Goal: Task Accomplishment & Management: Manage account settings

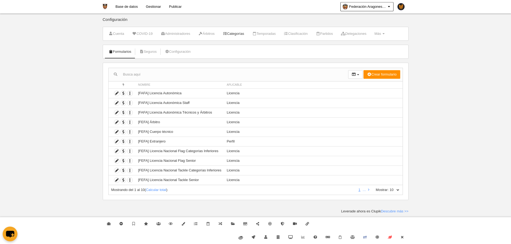
click at [246, 35] on link "Categorías" at bounding box center [233, 34] width 27 height 8
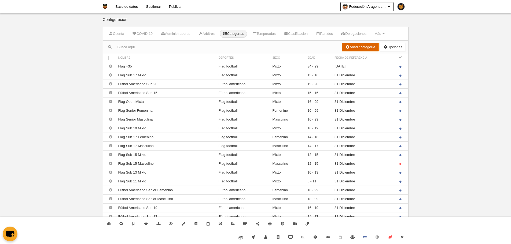
click at [359, 50] on link "Añadir categoría" at bounding box center [360, 47] width 37 height 9
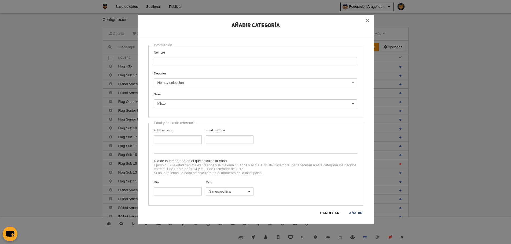
click at [188, 63] on input "Nombre" at bounding box center [255, 62] width 203 height 9
click at [173, 81] on span "No hay selección" at bounding box center [254, 82] width 194 height 5
click at [176, 114] on span "Fútbol americano" at bounding box center [173, 112] width 27 height 5
click at [171, 62] on input "Tackle Senior" at bounding box center [255, 62] width 203 height 9
drag, startPoint x: 169, startPoint y: 60, endPoint x: 128, endPoint y: 59, distance: 40.8
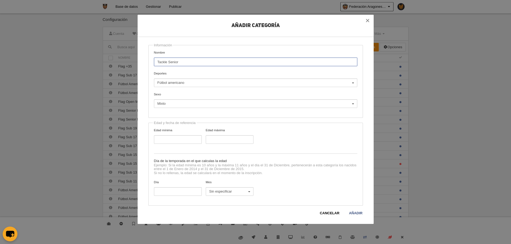
click at [128, 59] on div "Añadir Categoría Información Nombre Tackle Senior Deportes Flag football Fútbol…" at bounding box center [255, 122] width 511 height 244
type input "Senior"
click at [192, 87] on div "Información Nombre Senior Deportes Flag football Fútbol americano Fútbol americ…" at bounding box center [255, 81] width 214 height 73
click at [191, 83] on span "Fútbol americano" at bounding box center [254, 82] width 194 height 5
click at [175, 105] on span "Flag football" at bounding box center [169, 104] width 19 height 5
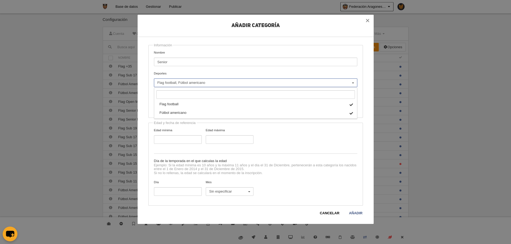
click at [195, 43] on div "Añadir Categoría Información Nombre Senior Deportes Flag football Fútbol americ…" at bounding box center [255, 119] width 214 height 193
click at [179, 108] on div "Información Nombre Senior Deportes Flag football Fútbol americano Flag football…" at bounding box center [255, 81] width 214 height 73
click at [165, 139] on input "Edad mínima" at bounding box center [178, 139] width 48 height 9
type input "18"
type input "99"
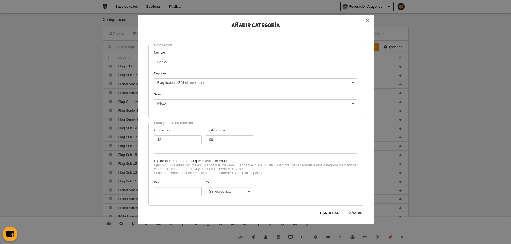
click at [169, 198] on div "Día Mes Sin especificar Enero Febrero Marzo Abril Mayo Junio Julio Agosto Septi…" at bounding box center [255, 190] width 207 height 21
click at [169, 193] on input "Día" at bounding box center [178, 191] width 48 height 9
type input "31"
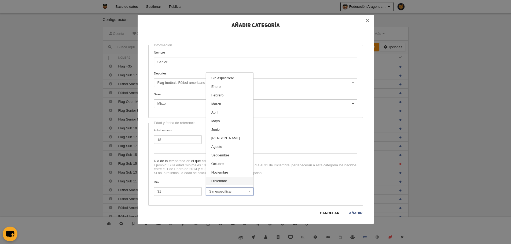
click at [221, 177] on link "Diciembre" at bounding box center [229, 181] width 47 height 9
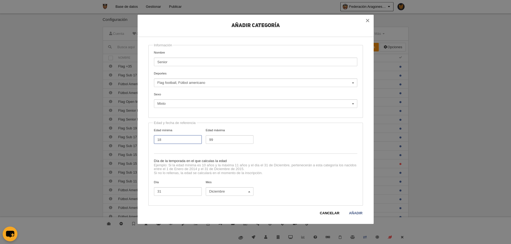
click at [160, 139] on input "18" at bounding box center [178, 139] width 48 height 9
type input "17"
click at [362, 216] on link "Añadir" at bounding box center [356, 213] width 14 height 5
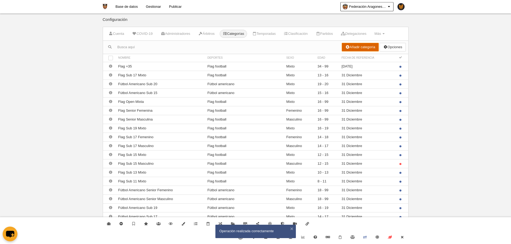
click at [358, 51] on link "Añadir categoría" at bounding box center [360, 47] width 37 height 9
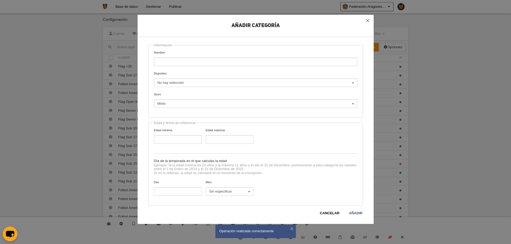
click at [167, 64] on input "Nombre" at bounding box center [255, 62] width 203 height 9
type input "Junior"
click at [173, 83] on span "No hay selección" at bounding box center [254, 82] width 194 height 5
click at [171, 111] on span "Fútbol americano" at bounding box center [173, 112] width 27 height 5
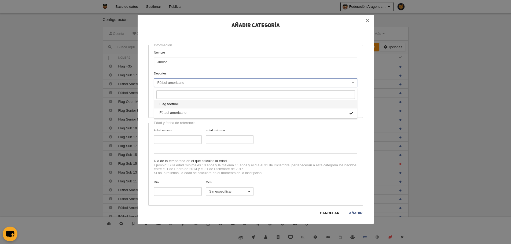
drag, startPoint x: 157, startPoint y: 102, endPoint x: 152, endPoint y: 91, distance: 12.0
click at [157, 103] on link "Flag football" at bounding box center [255, 104] width 203 height 9
click at [150, 88] on div "Información Nombre Junior Deportes Flag football Fútbol americano Flag football…" at bounding box center [255, 81] width 214 height 73
click at [172, 99] on label "Sexo Mixto Masculino Femenino Mixto Mixto Masculino Femenino" at bounding box center [255, 100] width 203 height 16
click at [0, 0] on select "Mixto Masculino Femenino" at bounding box center [0, 0] width 0 height 0
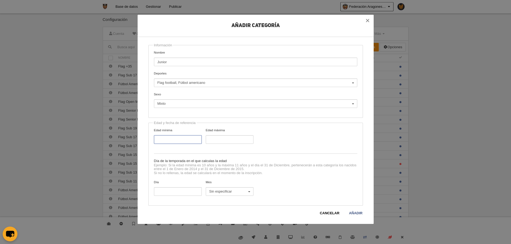
click at [161, 144] on input "Edad mínima" at bounding box center [178, 139] width 48 height 9
click at [177, 141] on input "Edad mínima" at bounding box center [178, 139] width 48 height 9
type input "3"
type input "17"
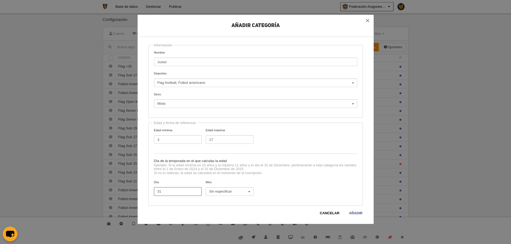
type input "31"
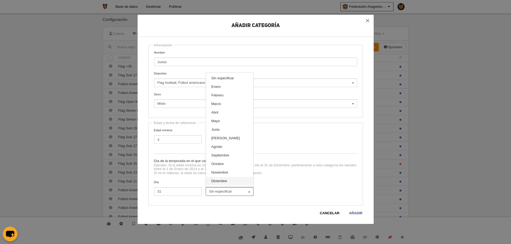
click at [242, 181] on link "Diciembre" at bounding box center [229, 181] width 47 height 9
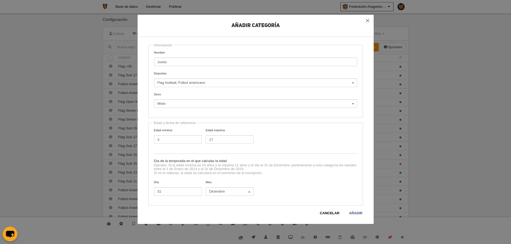
click at [360, 216] on div "Añadir Categoría Información Nombre Junior Deportes Flag football Fútbol americ…" at bounding box center [256, 119] width 236 height 209
click at [360, 216] on link "Añadir" at bounding box center [356, 213] width 14 height 5
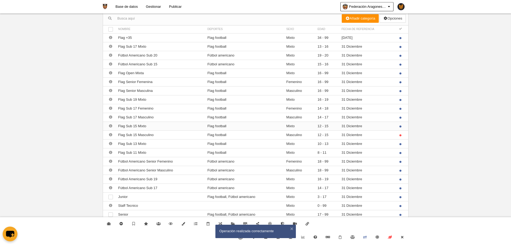
scroll to position [31, 0]
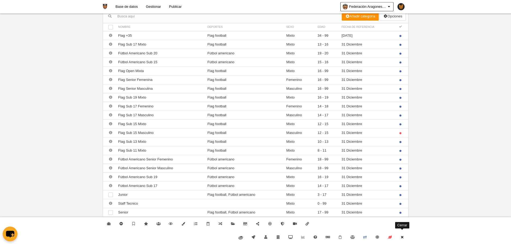
click at [402, 234] on link "Cerrar" at bounding box center [402, 237] width 12 height 13
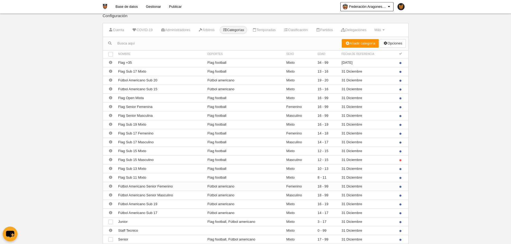
scroll to position [0, 0]
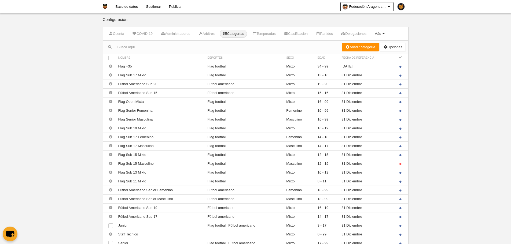
click at [383, 31] on link "Más Menú" at bounding box center [379, 34] width 16 height 8
click at [373, 53] on link "Formularios" at bounding box center [362, 55] width 50 height 9
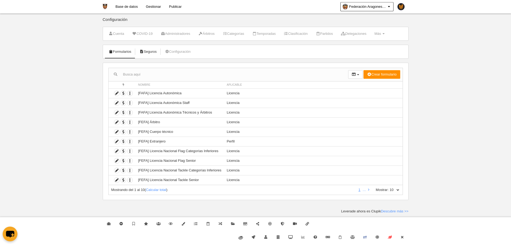
click at [151, 54] on link "Seguros" at bounding box center [147, 52] width 23 height 8
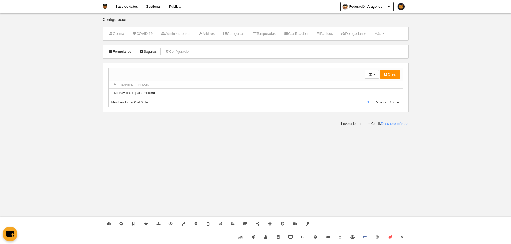
click at [132, 49] on link "Formularios" at bounding box center [120, 52] width 29 height 8
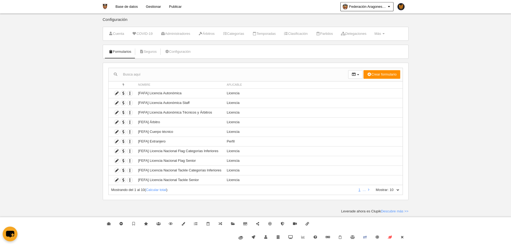
click at [160, 56] on li "Seguros" at bounding box center [147, 51] width 23 height 13
click at [121, 95] on span "button" at bounding box center [123, 93] width 5 height 5
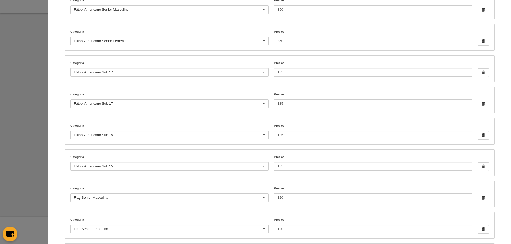
scroll to position [267, 0]
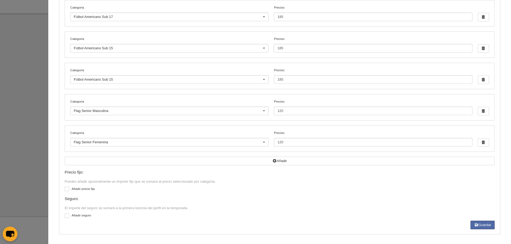
click at [29, 143] on div at bounding box center [255, 122] width 511 height 244
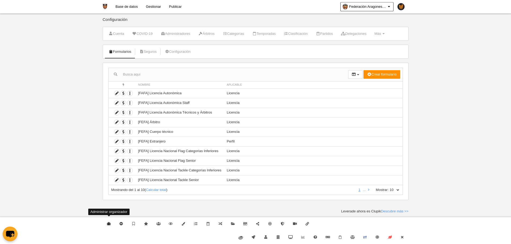
click at [107, 226] on link "Administrar organizador" at bounding box center [109, 223] width 12 height 13
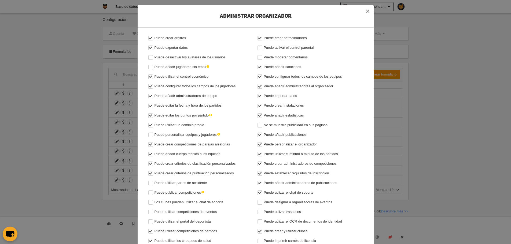
scroll to position [89, 0]
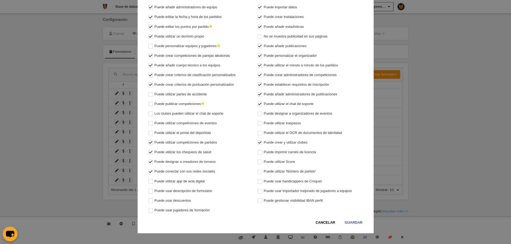
click at [156, 199] on label "Puede usar descuentos" at bounding box center [200, 200] width 105 height 5
click at [152, 200] on input "Puede usar descuentos" at bounding box center [150, 201] width 3 height 3
checkbox input "true"
click at [344, 223] on link "Guardar" at bounding box center [353, 222] width 18 height 5
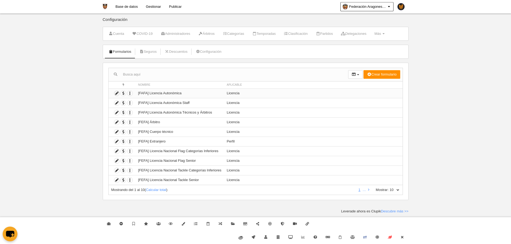
click at [117, 94] on icon at bounding box center [116, 93] width 5 height 5
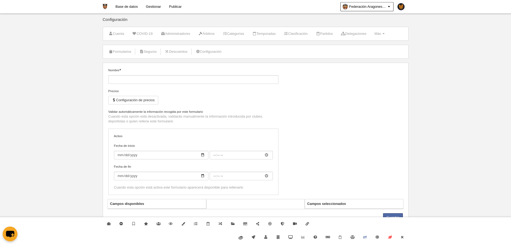
type input "[FAFA] Licencia Autonómica"
checkbox input "true"
select select "selected"
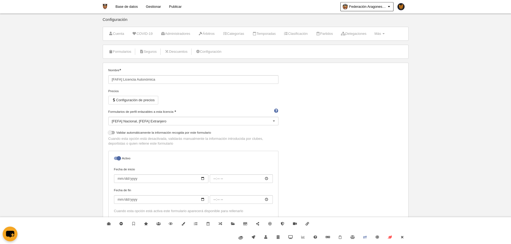
click at [152, 8] on link "Gestionar" at bounding box center [153, 6] width 23 height 13
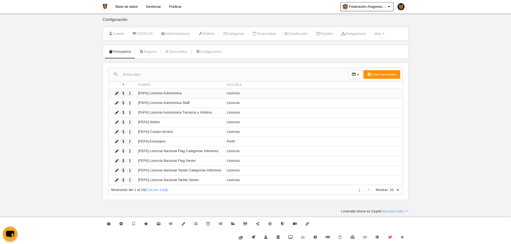
click at [116, 96] on link at bounding box center [117, 94] width 6 height 6
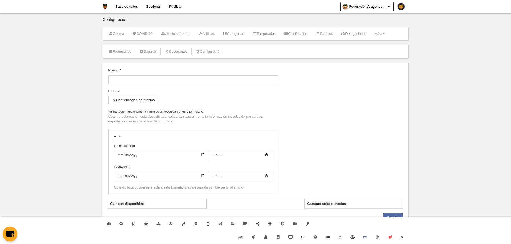
type input "[FAFA] Licencia Autonómica"
checkbox input "true"
select select "selected"
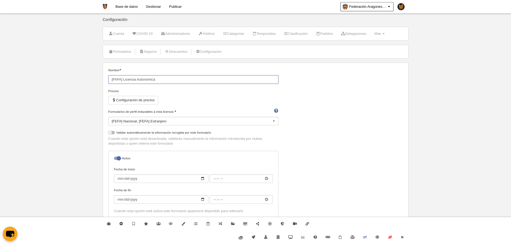
drag, startPoint x: 160, startPoint y: 77, endPoint x: 135, endPoint y: 79, distance: 25.0
click at [135, 79] on input "[FAFA] Licencia Autonómica" at bounding box center [193, 79] width 170 height 9
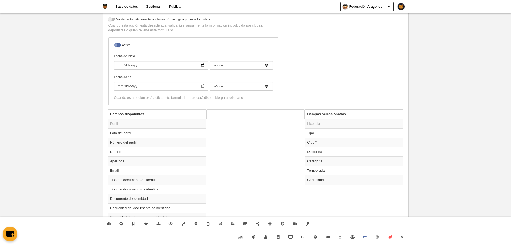
scroll to position [134, 0]
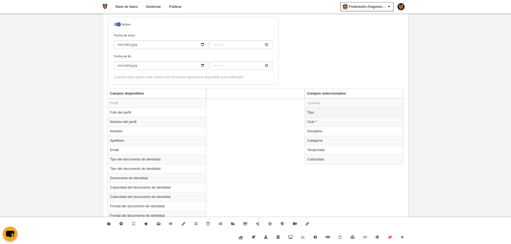
type input "[FAFA] Licencia Flag"
click at [322, 112] on td "Tipo" at bounding box center [354, 112] width 98 height 9
radio input "true"
select select "player"
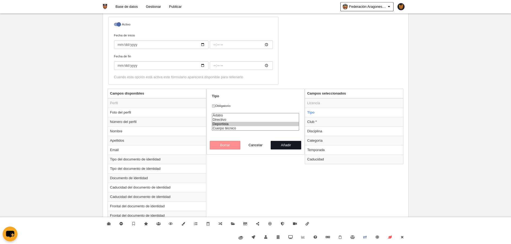
click at [280, 148] on button "Añadir" at bounding box center [286, 145] width 31 height 9
radio input "false"
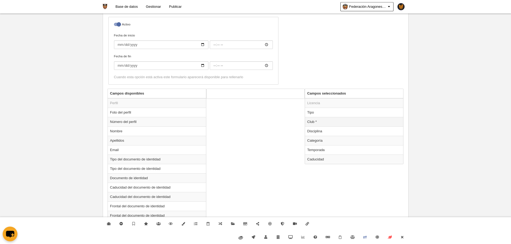
click at [321, 119] on td "Club *" at bounding box center [354, 121] width 98 height 9
radio input "true"
select select
click at [287, 132] on button "Añadir" at bounding box center [286, 136] width 31 height 9
radio input "false"
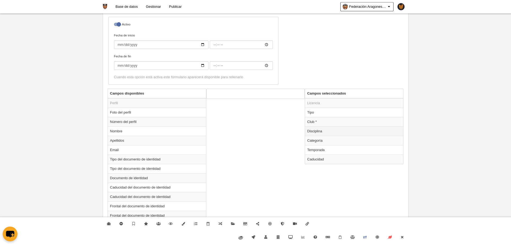
click at [308, 132] on td "Disciplina" at bounding box center [354, 131] width 98 height 9
radio input "true"
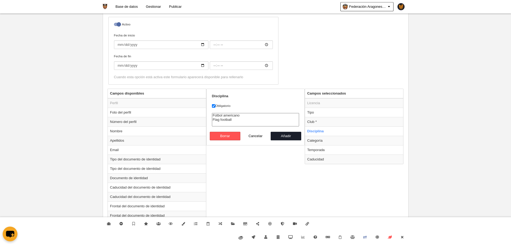
select select "125"
click at [226, 121] on option "Flag football" at bounding box center [255, 120] width 87 height 4
click at [291, 138] on button "Añadir" at bounding box center [286, 136] width 31 height 9
radio input "false"
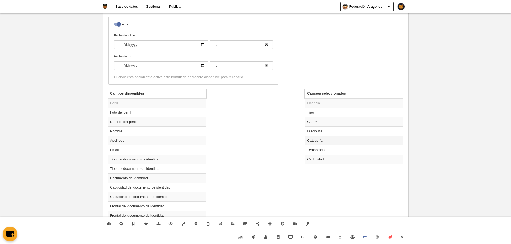
click at [313, 141] on td "Categoría" at bounding box center [354, 140] width 98 height 9
radio input "true"
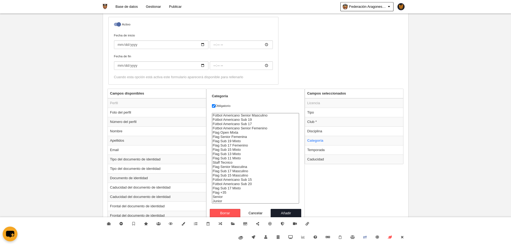
drag, startPoint x: 221, startPoint y: 201, endPoint x: 218, endPoint y: 198, distance: 4.4
select select "15678"
click at [218, 198] on select "Fútbol Americano Senior Masculino Fútbol Americano Sub 19 Fútbol Americano Sub …" at bounding box center [255, 158] width 87 height 91
click at [290, 212] on button "Añadir" at bounding box center [286, 213] width 31 height 9
radio input "false"
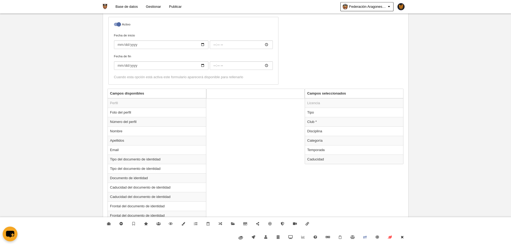
click at [407, 235] on link "Cerrar" at bounding box center [402, 237] width 12 height 13
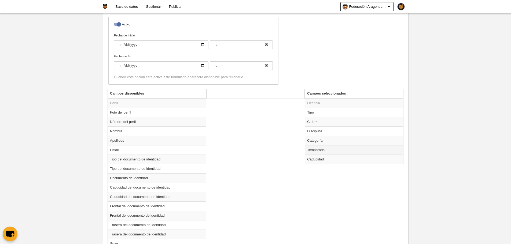
click at [317, 146] on td "Temporada" at bounding box center [354, 149] width 98 height 9
radio input "true"
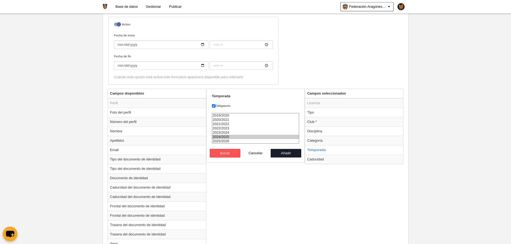
select select "8371"
click at [233, 141] on option "2025/2026" at bounding box center [255, 141] width 87 height 4
click at [280, 156] on button "Añadir" at bounding box center [286, 153] width 31 height 9
radio input "false"
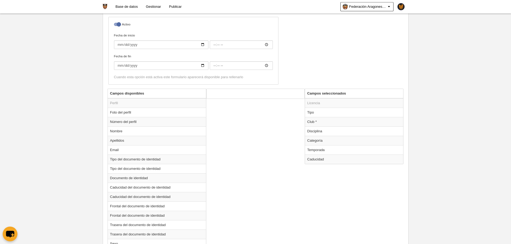
click at [327, 164] on div "Campos seleccionados Licencia Tipo Club * Disciplina Categoría Temporada Caduci…" at bounding box center [354, 127] width 99 height 76
click at [308, 157] on td "Caducidad" at bounding box center [354, 159] width 98 height 9
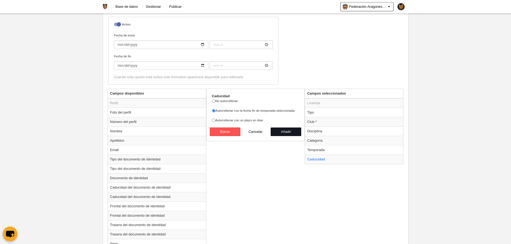
click at [286, 133] on button "Añadir" at bounding box center [286, 132] width 31 height 9
radio input "false"
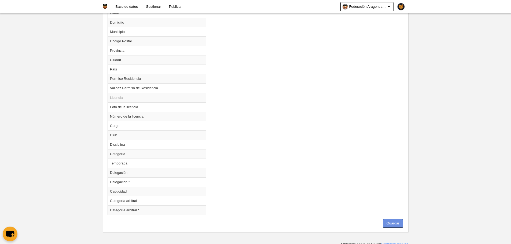
scroll to position [442, 0]
click at [401, 218] on button "Guardar" at bounding box center [393, 221] width 20 height 9
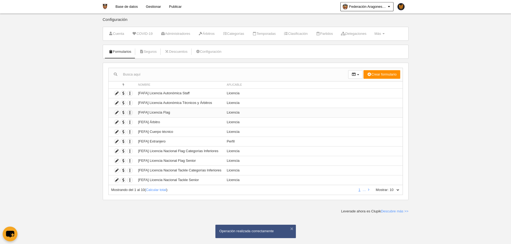
click at [131, 112] on icon "button" at bounding box center [129, 112] width 5 height 5
click at [138, 117] on ul "Duplicar formulario Borrar formulario" at bounding box center [149, 126] width 45 height 21
click at [139, 120] on td "[FEFA] Árbitro" at bounding box center [179, 122] width 88 height 10
click at [128, 113] on icon "button" at bounding box center [129, 112] width 5 height 5
click at [133, 119] on link "Duplicar formulario" at bounding box center [149, 122] width 44 height 9
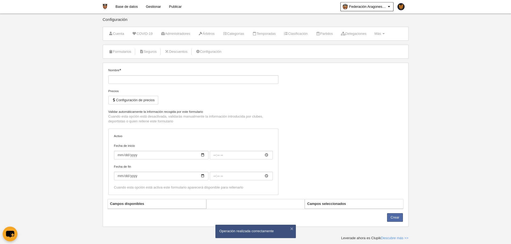
type input "[FAFA] Licencia Flag (Copia)"
checkbox input "true"
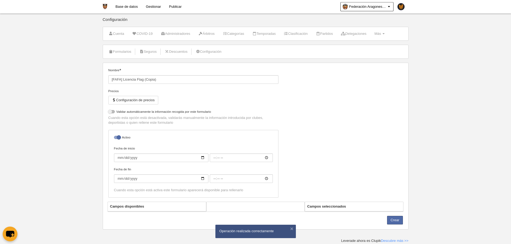
select select "selected"
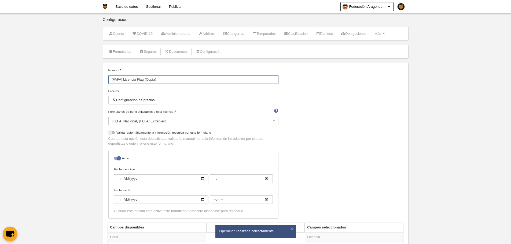
drag, startPoint x: 160, startPoint y: 79, endPoint x: 137, endPoint y: 81, distance: 23.4
click at [137, 81] on input "[FAFA] Licencia Flag (Copia)" at bounding box center [193, 79] width 170 height 9
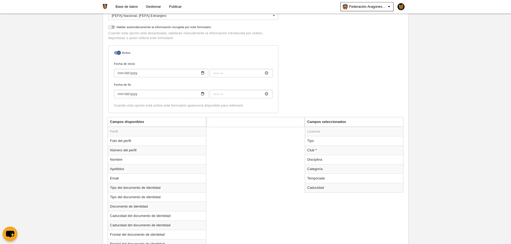
scroll to position [107, 0]
type input "[FAFA] Licencia Tackle"
click at [319, 155] on td "Disciplina" at bounding box center [354, 157] width 98 height 9
radio input "true"
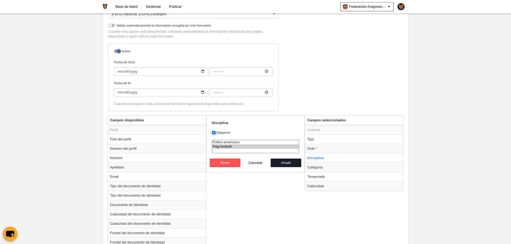
select select "49"
click at [243, 141] on option "Fútbol americano" at bounding box center [255, 142] width 87 height 4
click at [279, 162] on button "Añadir" at bounding box center [286, 163] width 31 height 9
radio input "false"
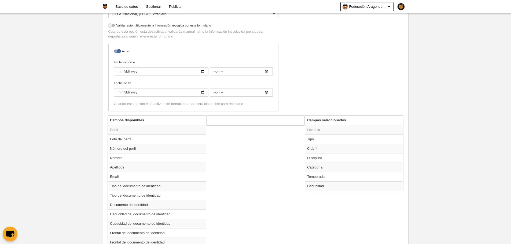
drag, startPoint x: 318, startPoint y: 170, endPoint x: 299, endPoint y: 167, distance: 19.5
click at [318, 170] on td "Categoría" at bounding box center [354, 167] width 98 height 9
radio input "true"
select select "15678"
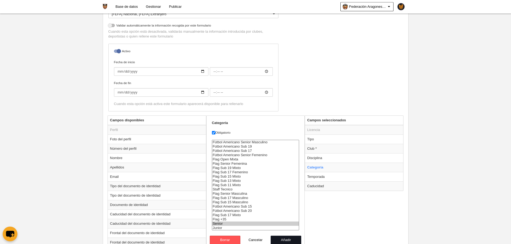
click at [282, 238] on button "Añadir" at bounding box center [286, 240] width 31 height 9
radio input "false"
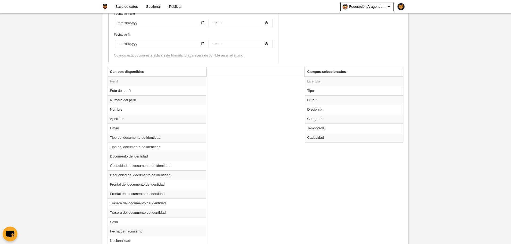
scroll to position [188, 0]
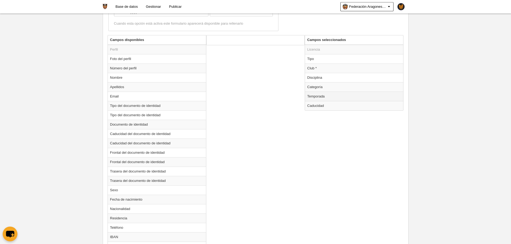
click at [315, 95] on td "Temporada" at bounding box center [354, 96] width 98 height 9
radio input "true"
select select "8371"
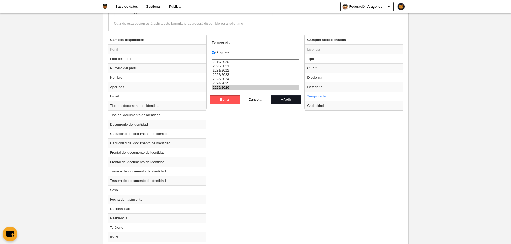
click at [287, 98] on button "Añadir" at bounding box center [286, 99] width 31 height 9
radio input "false"
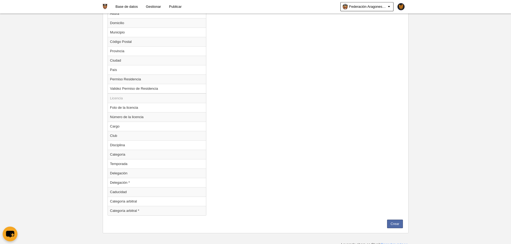
scroll to position [442, 0]
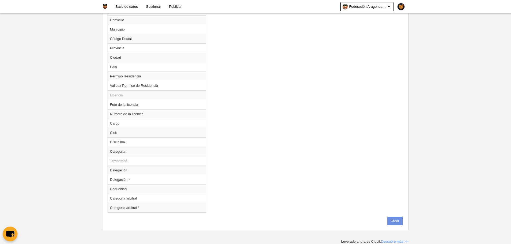
click at [388, 219] on button "Crear" at bounding box center [395, 221] width 16 height 9
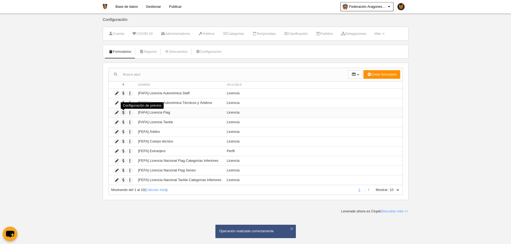
click at [121, 113] on span "button" at bounding box center [123, 112] width 5 height 5
click at [124, 112] on span "button" at bounding box center [123, 112] width 5 height 5
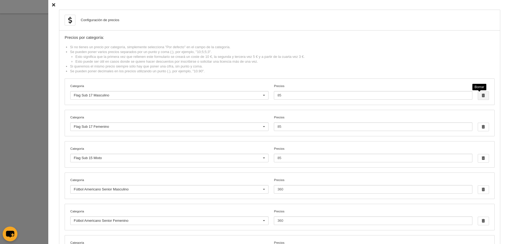
click at [478, 97] on span "button" at bounding box center [483, 96] width 11 height 8
type input "360"
type input "185"
type input "120"
click at [478, 97] on span "button" at bounding box center [483, 96] width 11 height 8
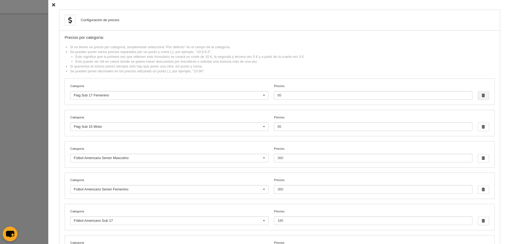
type input "360"
type input "185"
type input "120"
click at [478, 97] on span "button" at bounding box center [483, 96] width 11 height 8
type input "360"
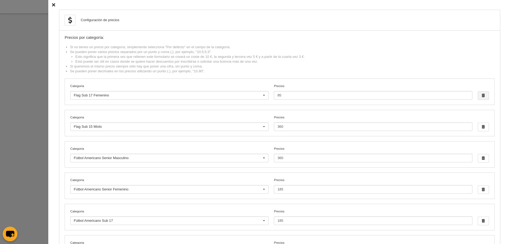
type input "185"
type input "120"
click at [478, 97] on span "button" at bounding box center [483, 96] width 11 height 8
type input "185"
type input "120"
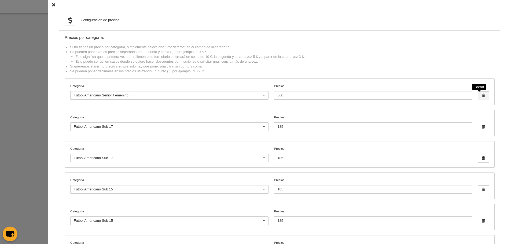
click at [478, 97] on span "button" at bounding box center [483, 96] width 11 height 8
type input "185"
type input "120"
click at [478, 97] on span "button" at bounding box center [483, 96] width 11 height 8
type input "120"
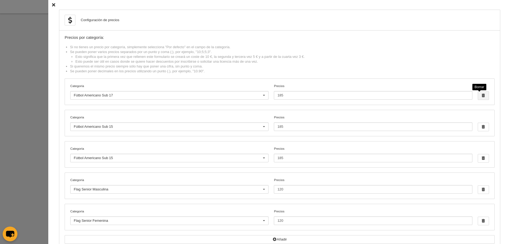
click at [478, 97] on span "button" at bounding box center [483, 96] width 11 height 8
type input "120"
click at [478, 97] on span "button" at bounding box center [483, 96] width 11 height 8
type input "120"
click at [478, 97] on span "button" at bounding box center [483, 96] width 11 height 8
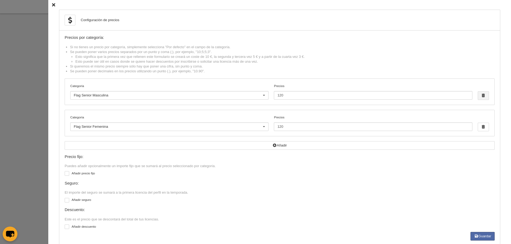
click at [478, 97] on span "button" at bounding box center [483, 96] width 11 height 8
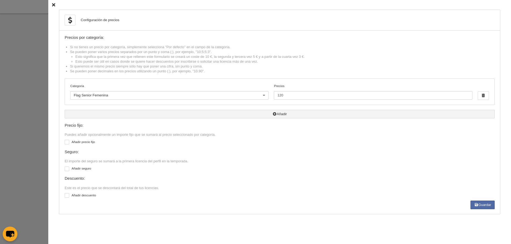
click at [192, 117] on button "Añadir" at bounding box center [280, 114] width 430 height 9
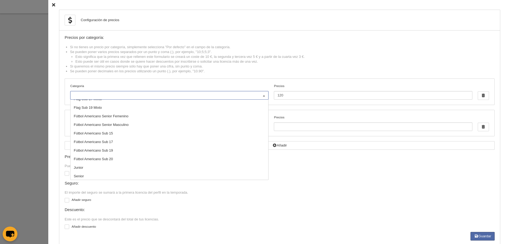
scroll to position [109, 0]
click at [104, 148] on span "Fútbol Americano Sub 20" at bounding box center [170, 150] width 198 height 9
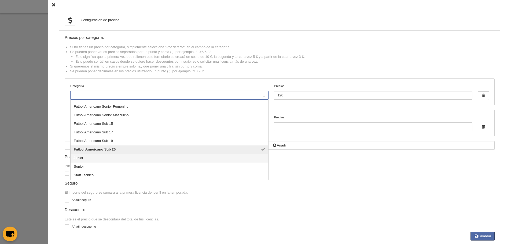
click at [84, 158] on span "Junior" at bounding box center [170, 158] width 198 height 9
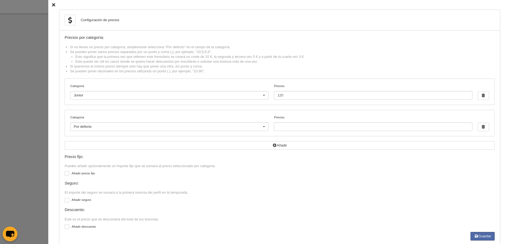
click at [139, 123] on div "Por defecto" at bounding box center [169, 127] width 198 height 9
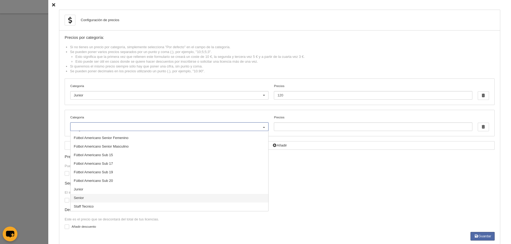
click at [78, 199] on span "Senior" at bounding box center [79, 198] width 10 height 4
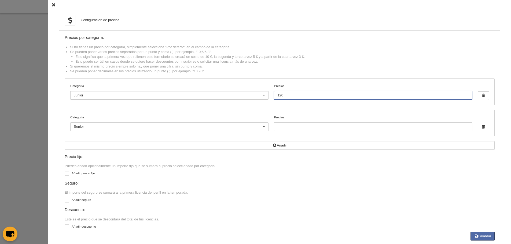
drag, startPoint x: 272, startPoint y: 96, endPoint x: 255, endPoint y: 95, distance: 16.1
click at [255, 95] on div "Categoría Junior Por defecto Flag +35 Flag Open Mixta Flag Senior Femenina Flag…" at bounding box center [279, 92] width 429 height 26
drag, startPoint x: 293, startPoint y: 95, endPoint x: 223, endPoint y: 90, distance: 69.9
click at [223, 90] on div "Categoría Junior Por defecto Flag +35 Flag Open Mixta Flag Senior Femenina Flag…" at bounding box center [279, 92] width 429 height 26
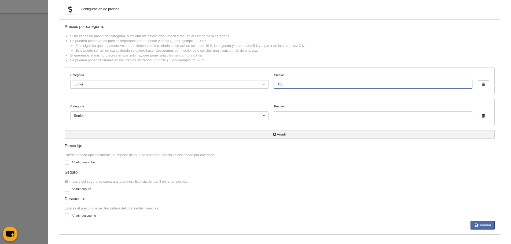
scroll to position [11, 0]
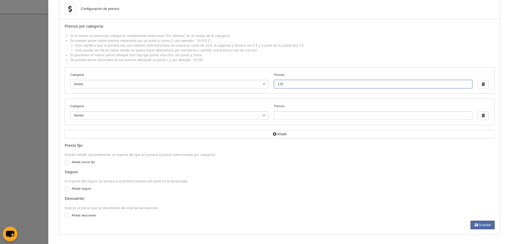
type input "135"
click at [91, 161] on label "Añadir precio fijo" at bounding box center [280, 163] width 430 height 6
click at [68, 161] on input "checkbox" at bounding box center [66, 162] width 3 height 3
checkbox input "true"
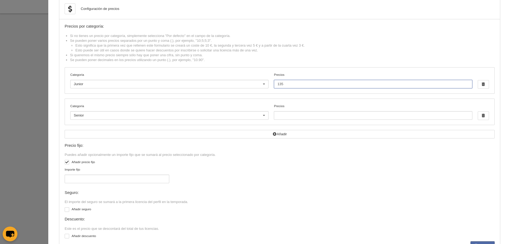
drag, startPoint x: 297, startPoint y: 84, endPoint x: 260, endPoint y: 84, distance: 36.7
click at [260, 84] on div "Categoría Junior Por defecto Flag +35 Flag Open Mixta Flag Senior Femenina Flag…" at bounding box center [279, 81] width 429 height 26
click at [306, 82] on input "135" at bounding box center [373, 84] width 198 height 9
click at [478, 116] on span "button" at bounding box center [483, 116] width 11 height 8
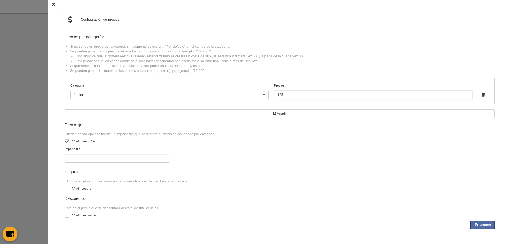
drag, startPoint x: 297, startPoint y: 96, endPoint x: 221, endPoint y: 90, distance: 76.1
click at [221, 90] on div "Categoría Junior Por defecto Flag +35 Flag Open Mixta Flag Senior Femenina Flag…" at bounding box center [279, 91] width 429 height 26
type input "103.73"
click at [142, 157] on input "Importe fijo" at bounding box center [117, 158] width 105 height 9
type input "31"
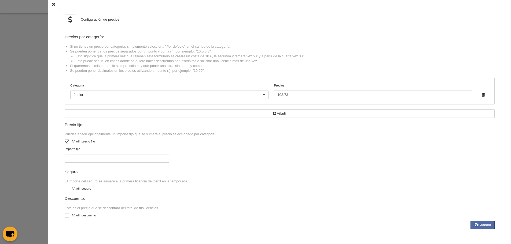
scroll to position [0, 0]
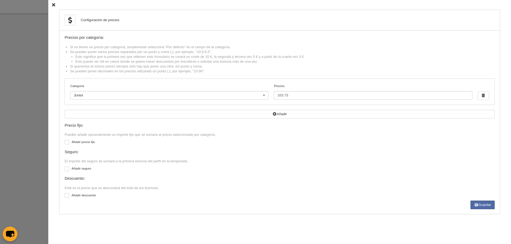
click at [79, 142] on label "Añadir precio fijo" at bounding box center [280, 143] width 430 height 6
click at [78, 143] on label "Añadir precio fijo" at bounding box center [280, 143] width 430 height 6
click at [68, 143] on input "checkbox" at bounding box center [66, 142] width 3 height 3
checkbox input "true"
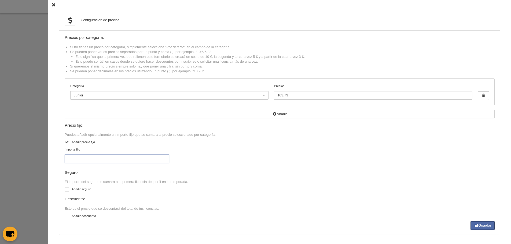
click at [68, 160] on input "Importe fijo" at bounding box center [117, 159] width 105 height 9
type input "31"
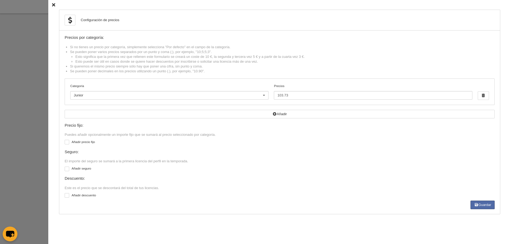
click at [72, 146] on div "Precio fijo: Puedes añadir opcionalmente un importe fijo que se sumará al preci…" at bounding box center [280, 161] width 430 height 77
click at [72, 145] on label "Añadir precio fijo" at bounding box center [280, 143] width 430 height 6
click at [68, 145] on input "checkbox" at bounding box center [66, 142] width 3 height 3
checkbox input "true"
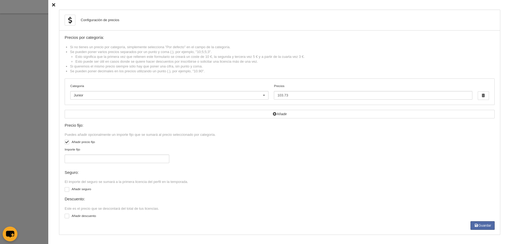
click at [91, 154] on label "Importe fijo" at bounding box center [117, 155] width 105 height 16
click at [91, 155] on input "Importe fijo" at bounding box center [117, 159] width 105 height 9
type input "31.27"
click at [473, 223] on button "Guardar" at bounding box center [482, 225] width 24 height 9
click at [16, 86] on div at bounding box center [255, 122] width 511 height 244
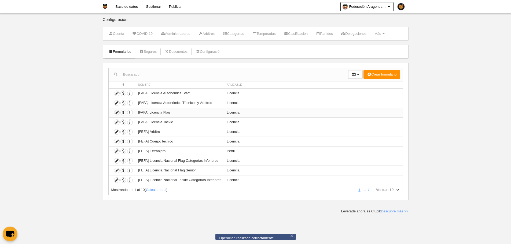
click at [116, 113] on icon at bounding box center [116, 112] width 5 height 5
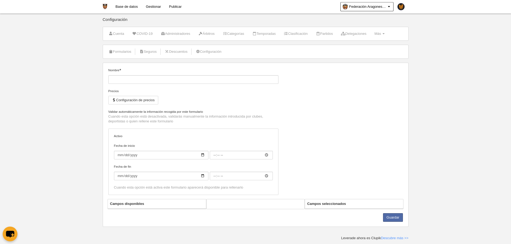
type input "[FAFA] Licencia Flag"
checkbox input "true"
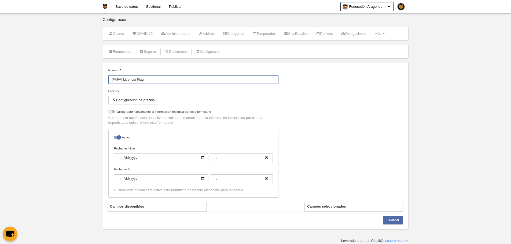
select select "selected"
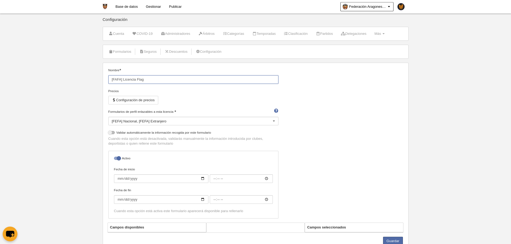
click at [154, 80] on input "[FAFA] Licencia Flag" at bounding box center [193, 79] width 170 height 9
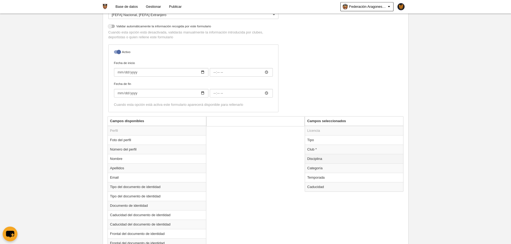
scroll to position [107, 0]
type input "[FAFA] Licencia Flag Junior"
click at [317, 169] on td "Categoría" at bounding box center [354, 167] width 98 height 9
radio input "true"
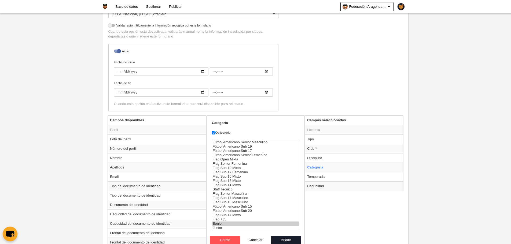
select select "15679"
click at [230, 229] on option "Junior" at bounding box center [255, 228] width 87 height 4
click at [291, 238] on button "Añadir" at bounding box center [286, 240] width 31 height 9
radio input "false"
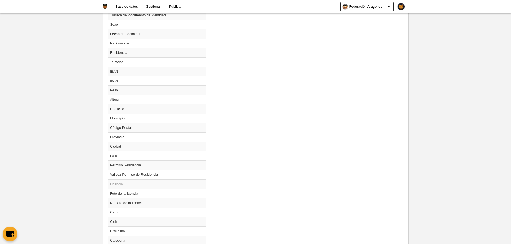
scroll to position [442, 0]
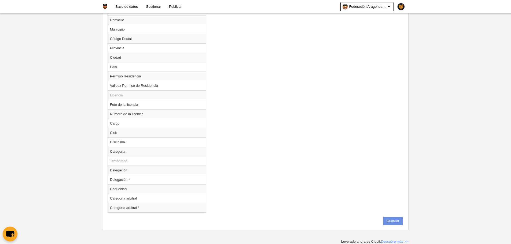
click at [399, 225] on button "Guardar" at bounding box center [393, 221] width 20 height 9
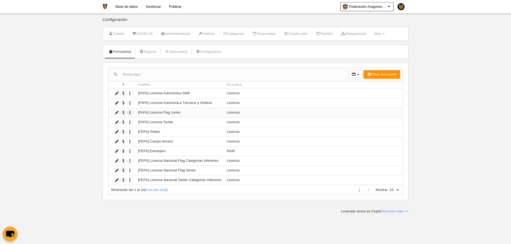
click at [130, 115] on icon "button" at bounding box center [129, 112] width 5 height 5
click at [136, 120] on icon at bounding box center [135, 121] width 4 height 3
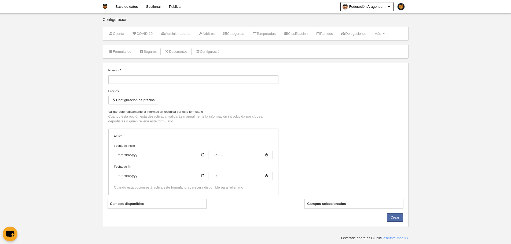
type input "[FAFA] Licencia Flag Junior (Copia)"
checkbox input "true"
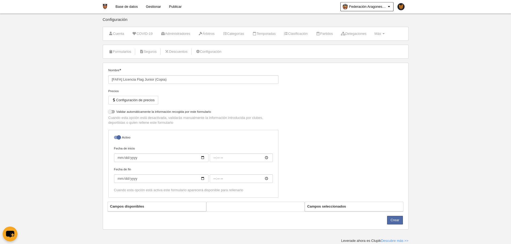
select select "selected"
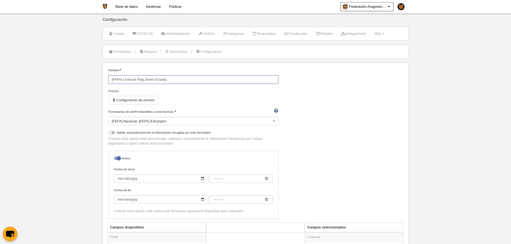
drag, startPoint x: 173, startPoint y: 78, endPoint x: 145, endPoint y: 76, distance: 28.2
click at [145, 76] on input "[FAFA] Licencia Flag Junior (Copia)" at bounding box center [193, 79] width 170 height 9
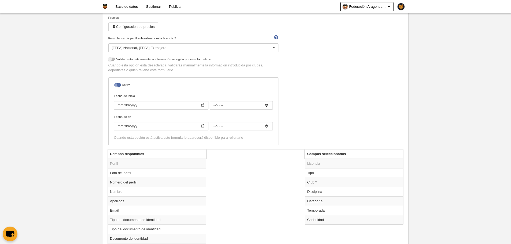
scroll to position [107, 0]
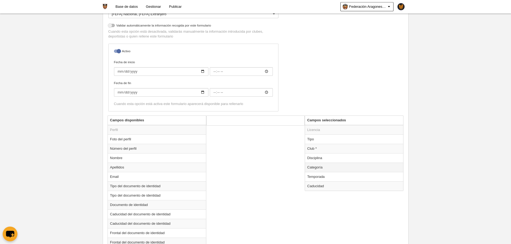
type input "[FAFA] Licencia Flag Senior"
click at [323, 165] on td "Categoría" at bounding box center [354, 167] width 98 height 9
radio input "true"
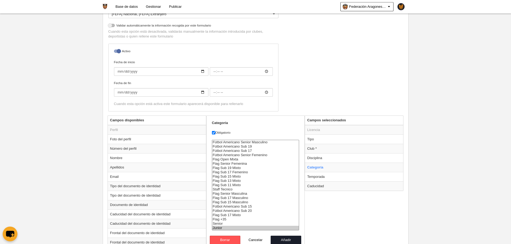
select select "15678"
click at [226, 224] on option "Senior" at bounding box center [255, 224] width 87 height 4
click at [274, 238] on button "Añadir" at bounding box center [286, 240] width 31 height 9
radio input "false"
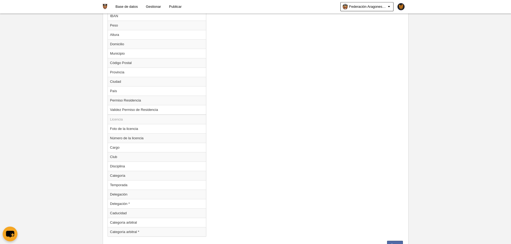
scroll to position [442, 0]
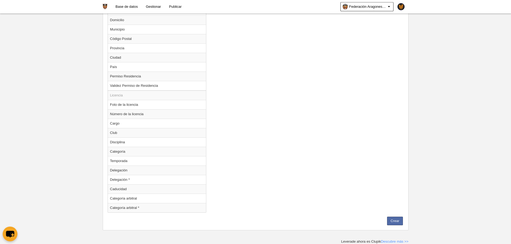
click at [396, 225] on button "Crear" at bounding box center [395, 221] width 16 height 9
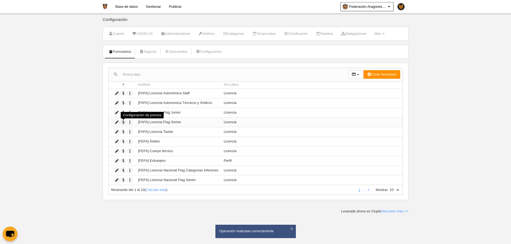
click at [124, 123] on span "button" at bounding box center [123, 122] width 5 height 5
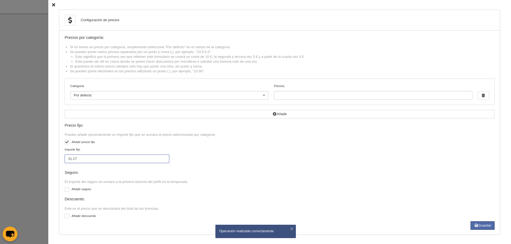
drag, startPoint x: 107, startPoint y: 161, endPoint x: 50, endPoint y: 150, distance: 58.8
click at [50, 150] on div "Configuración de precios Precios por categoría: Si no tienes un precio por cate…" at bounding box center [279, 122] width 462 height 245
click at [73, 157] on input "31.27" at bounding box center [117, 159] width 105 height 9
type input "31.28"
click at [334, 95] on input "Precios" at bounding box center [373, 95] width 198 height 9
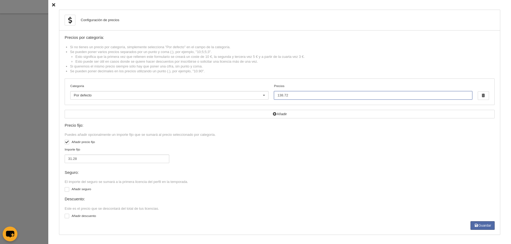
type input "138.72"
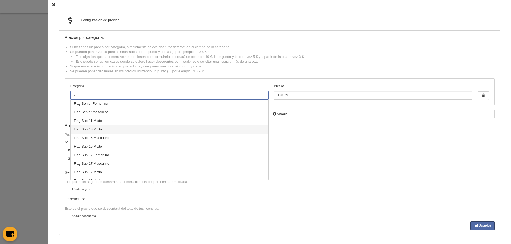
type input "se"
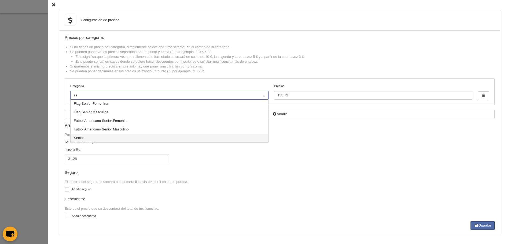
click at [114, 138] on span "Senior" at bounding box center [170, 138] width 198 height 9
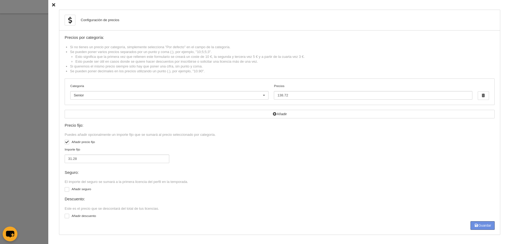
click at [473, 224] on button "Guardar" at bounding box center [482, 225] width 24 height 9
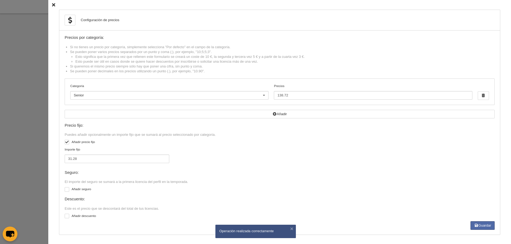
click at [35, 91] on div at bounding box center [255, 122] width 511 height 244
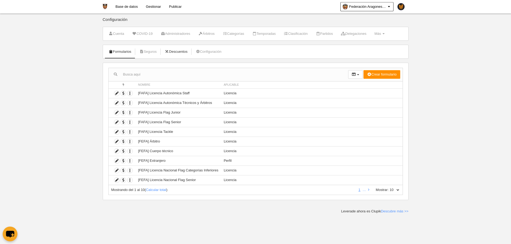
click at [172, 55] on link "Descuentos" at bounding box center [176, 52] width 29 height 8
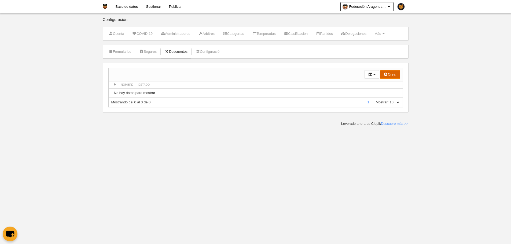
click at [390, 76] on button "Crear" at bounding box center [390, 74] width 20 height 9
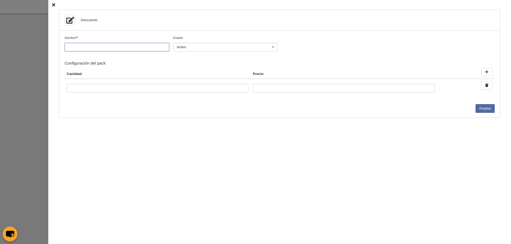
click at [141, 45] on input "Nombre" at bounding box center [117, 47] width 105 height 9
click at [202, 84] on input "number" at bounding box center [157, 88] width 181 height 9
click at [272, 90] on input "number" at bounding box center [343, 88] width 181 height 9
click at [31, 69] on div at bounding box center [255, 122] width 511 height 244
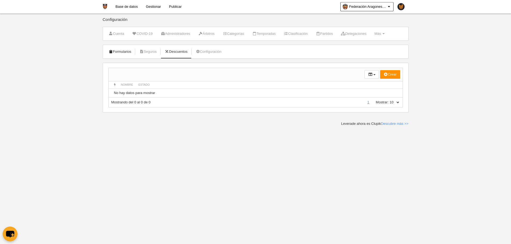
click at [124, 55] on link "Formularios" at bounding box center [120, 52] width 29 height 8
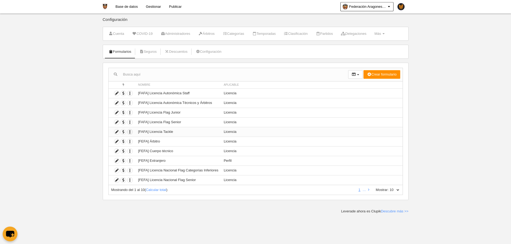
click at [128, 132] on icon "button" at bounding box center [129, 131] width 5 height 5
click at [147, 140] on span "Duplicar formulario" at bounding box center [150, 141] width 34 height 4
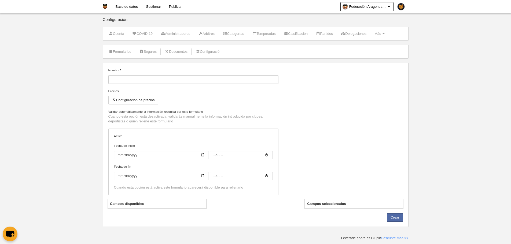
type input "[FAFA] Licencia Tackle (Copia)"
checkbox input "true"
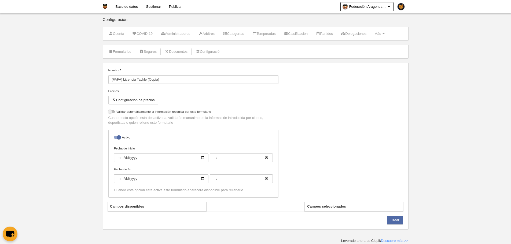
select select "selected"
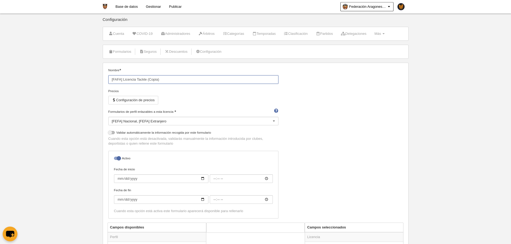
drag, startPoint x: 162, startPoint y: 76, endPoint x: 148, endPoint y: 76, distance: 14.2
click at [148, 76] on input "[FAFA] Licencia Tackle (Copia)" at bounding box center [193, 79] width 170 height 9
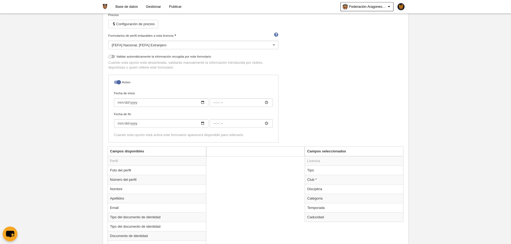
scroll to position [80, 0]
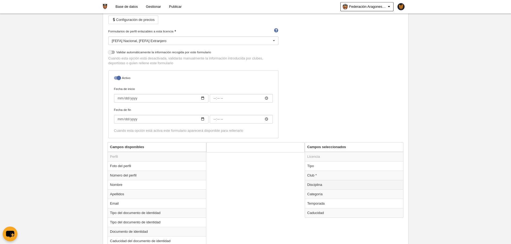
type input "[FAFA] Licencia Tackle Senior"
click at [335, 188] on td "Disciplina" at bounding box center [354, 184] width 98 height 9
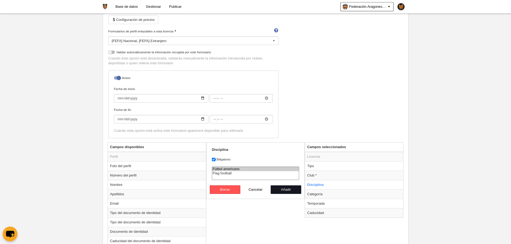
click at [280, 193] on button "Añadir" at bounding box center [286, 190] width 31 height 9
radio input "false"
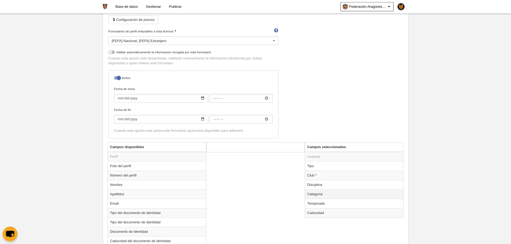
click at [309, 192] on td "Categoría" at bounding box center [354, 194] width 98 height 9
radio input "true"
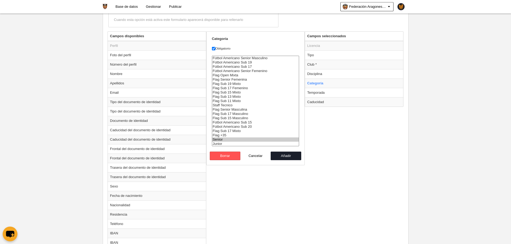
scroll to position [214, 0]
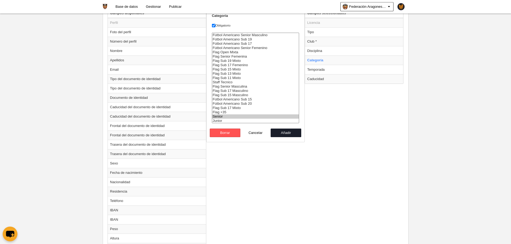
select select "15678"
click at [224, 115] on option "Senior" at bounding box center [255, 116] width 87 height 4
click at [297, 131] on button "Añadir" at bounding box center [286, 133] width 31 height 9
radio input "false"
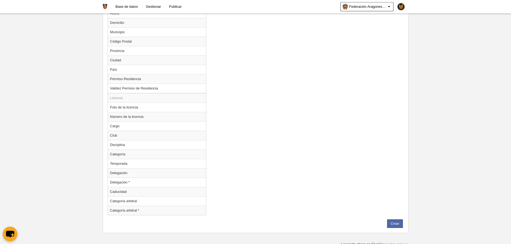
scroll to position [442, 0]
click at [396, 223] on button "Crear" at bounding box center [395, 221] width 16 height 9
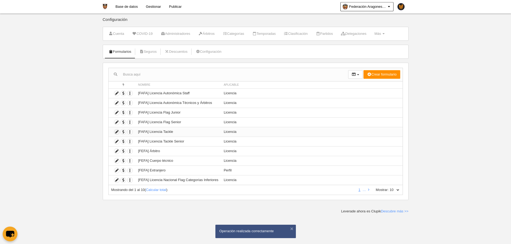
click at [118, 131] on icon at bounding box center [116, 131] width 5 height 5
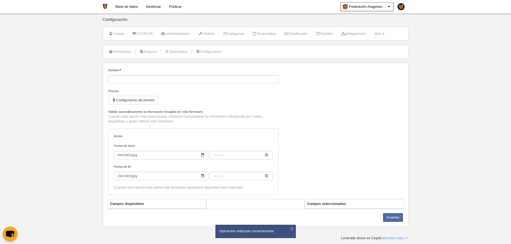
type input "[FAFA] Licencia Tackle"
checkbox input "true"
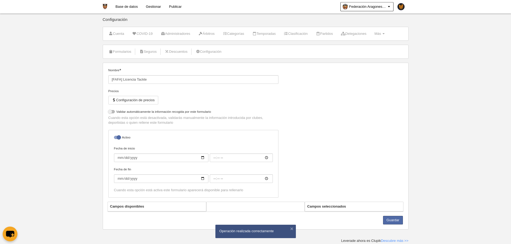
select select "selected"
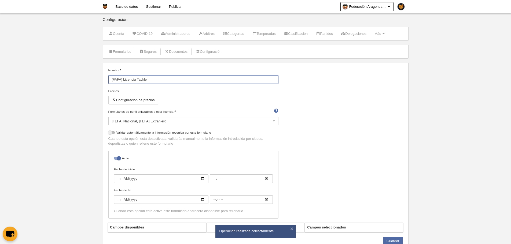
click at [157, 83] on input "[FAFA] Licencia Tackle" at bounding box center [193, 79] width 170 height 9
type input "[FAFA] Licencia Tackle Junior"
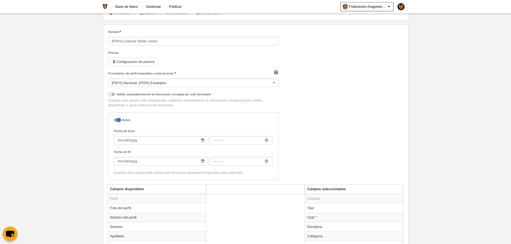
scroll to position [107, 0]
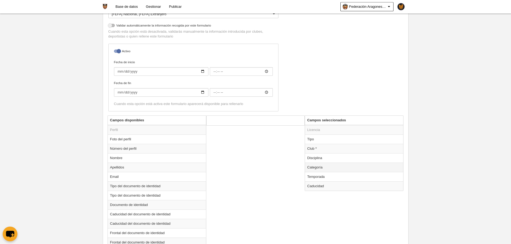
click at [334, 166] on td "Categoría" at bounding box center [354, 167] width 98 height 9
radio input "true"
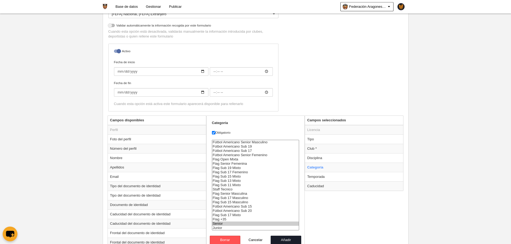
select select "15679"
click at [223, 229] on option "Junior" at bounding box center [255, 228] width 87 height 4
click at [281, 239] on button "Añadir" at bounding box center [286, 240] width 31 height 9
radio input "false"
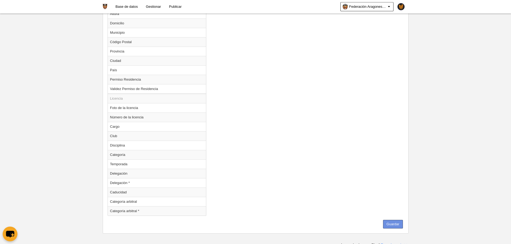
scroll to position [442, 0]
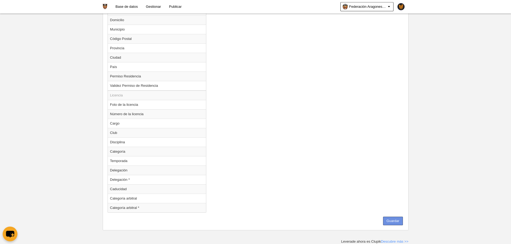
click at [393, 221] on button "Guardar" at bounding box center [393, 221] width 20 height 9
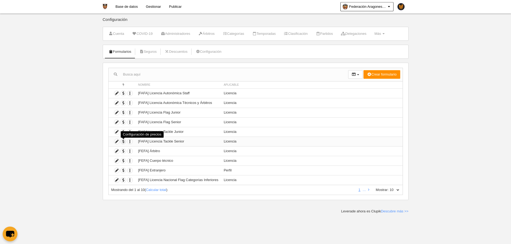
click at [123, 144] on span "button" at bounding box center [123, 141] width 5 height 5
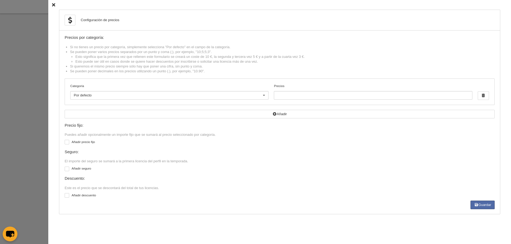
click at [37, 84] on div at bounding box center [255, 122] width 511 height 244
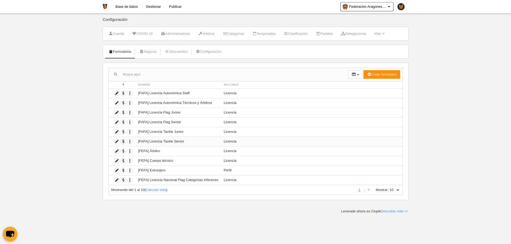
click at [120, 143] on button "button" at bounding box center [123, 142] width 6 height 6
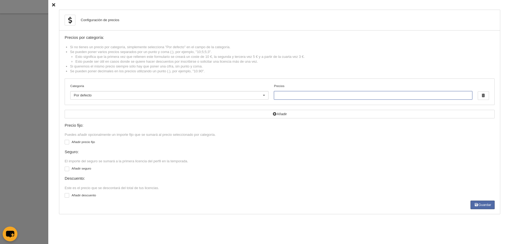
click at [308, 92] on input "Precios" at bounding box center [373, 95] width 198 height 9
type input "452.13"
click at [91, 143] on label "Añadir precio fijo" at bounding box center [280, 143] width 430 height 6
click at [68, 143] on input "checkbox" at bounding box center [66, 142] width 3 height 3
checkbox input "true"
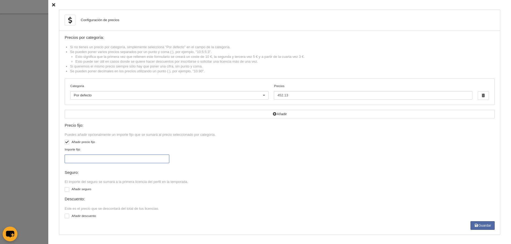
click at [96, 163] on input "Importe fijo" at bounding box center [117, 159] width 105 height 9
click at [95, 162] on input "Importe fijo" at bounding box center [117, 159] width 105 height 9
type input "27"
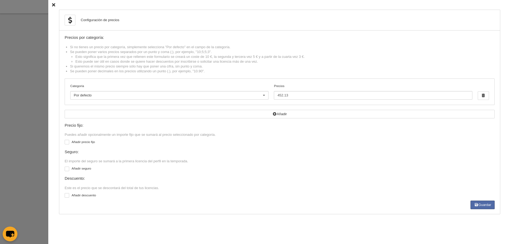
click at [83, 141] on label "Añadir precio fijo" at bounding box center [280, 143] width 430 height 6
click at [68, 141] on input "checkbox" at bounding box center [66, 142] width 3 height 3
checkbox input "true"
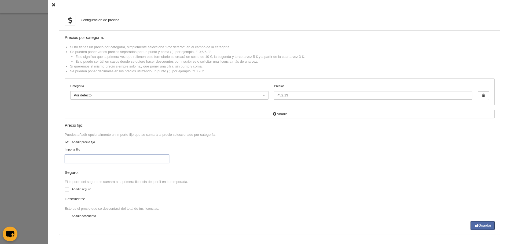
click at [102, 159] on input "Importe fijo" at bounding box center [117, 159] width 105 height 9
type input "27.87"
click at [473, 229] on button "Guardar" at bounding box center [482, 225] width 24 height 9
click at [37, 155] on div at bounding box center [255, 122] width 511 height 244
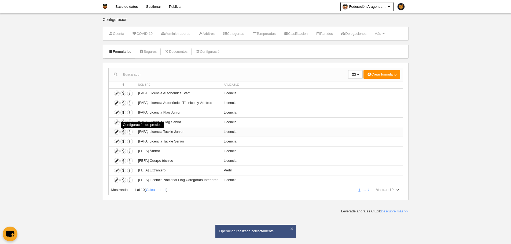
click at [124, 132] on span "button" at bounding box center [123, 131] width 5 height 5
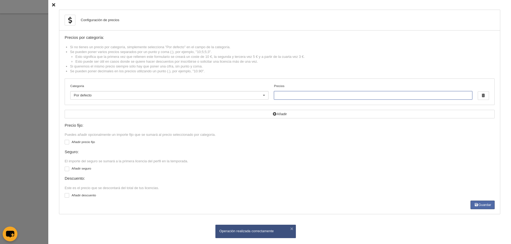
click at [301, 97] on input "Precios" at bounding box center [373, 95] width 198 height 9
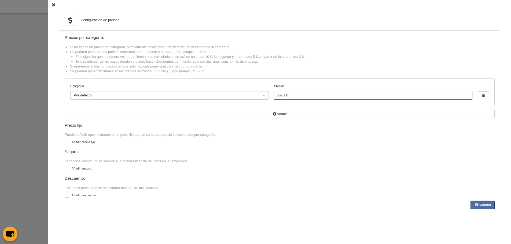
type input "226.06"
click at [82, 145] on label "Añadir precio fijo" at bounding box center [280, 143] width 430 height 6
click at [68, 145] on input "checkbox" at bounding box center [66, 142] width 3 height 3
checkbox input "true"
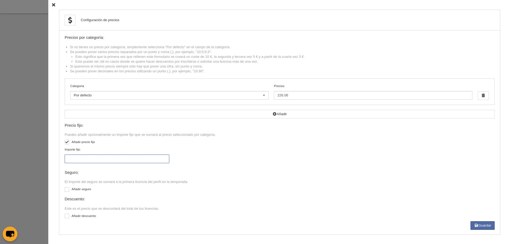
click at [142, 158] on input "Importe fijo" at bounding box center [117, 159] width 105 height 9
type input "28.94"
click at [478, 224] on button "Guardar" at bounding box center [482, 225] width 24 height 9
click at [22, 157] on div at bounding box center [255, 122] width 511 height 244
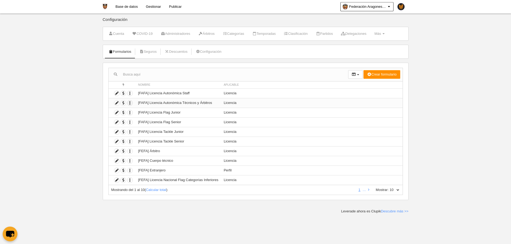
click at [132, 105] on icon "button" at bounding box center [129, 103] width 5 height 5
click at [114, 104] on icon at bounding box center [116, 103] width 5 height 5
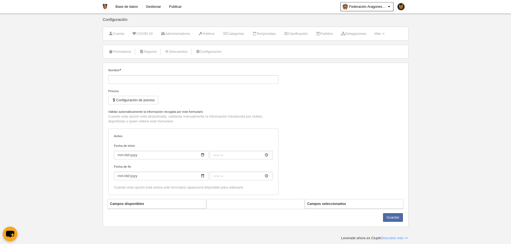
type input "[FAFA] Licencia Autonómica Técnicos y Árbitros"
checkbox input "true"
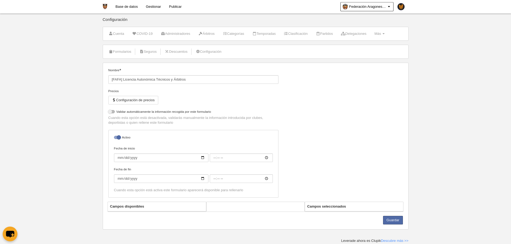
select select "selected"
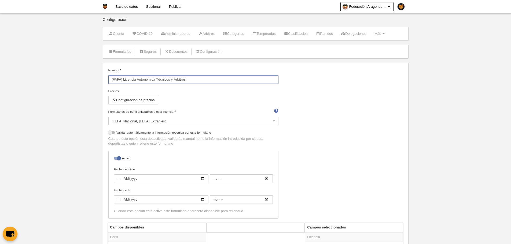
drag, startPoint x: 185, startPoint y: 80, endPoint x: 136, endPoint y: 82, distance: 49.4
click at [136, 82] on input "[FAFA] Licencia Autonómica Técnicos y Árbitros" at bounding box center [193, 79] width 170 height 9
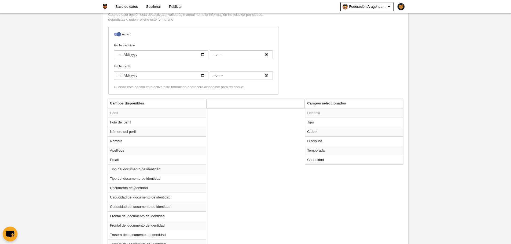
scroll to position [134, 0]
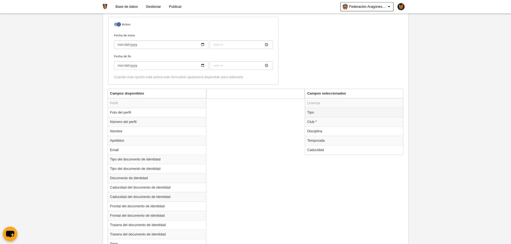
type input "[FAFA] Licencia Técnicos"
click at [313, 111] on td "Tipo" at bounding box center [354, 112] width 98 height 9
radio input "true"
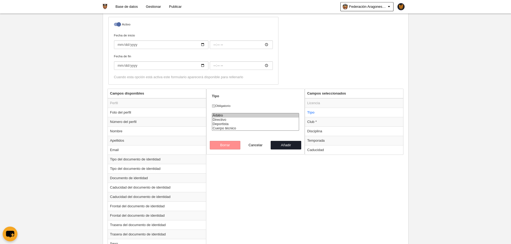
select select "staff"
click at [227, 128] on option "Cuerpo técnico" at bounding box center [255, 128] width 87 height 4
click at [295, 144] on button "Añadir" at bounding box center [286, 145] width 31 height 9
radio input "false"
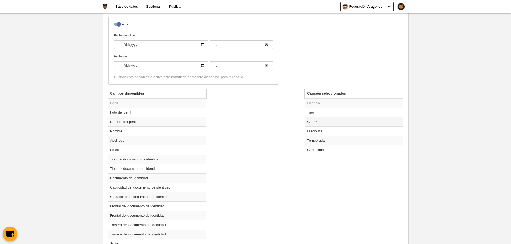
click at [318, 123] on td "Club *" at bounding box center [354, 121] width 98 height 9
radio input "true"
select select
drag, startPoint x: 278, startPoint y: 134, endPoint x: 285, endPoint y: 134, distance: 7.5
click at [278, 134] on button "Añadir" at bounding box center [286, 136] width 31 height 9
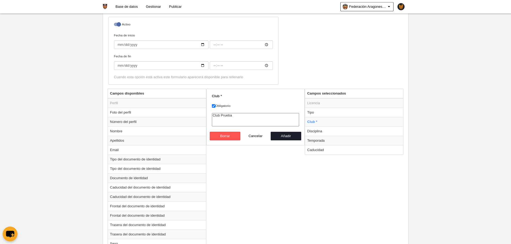
radio input "false"
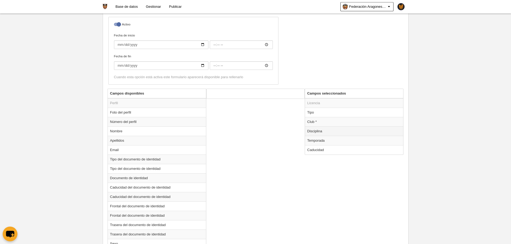
click at [311, 134] on td "Disciplina" at bounding box center [354, 131] width 98 height 9
radio input "true"
select select
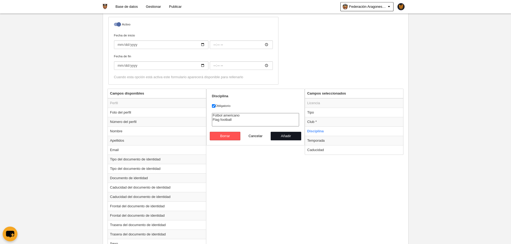
click at [284, 135] on button "Añadir" at bounding box center [286, 136] width 31 height 9
radio input "false"
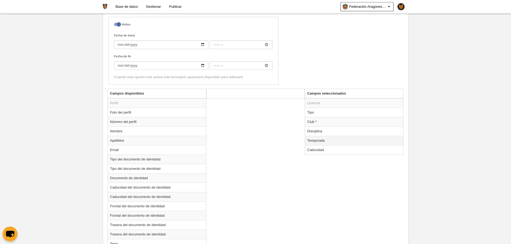
click at [330, 140] on td "Temporada" at bounding box center [354, 140] width 98 height 9
radio input "true"
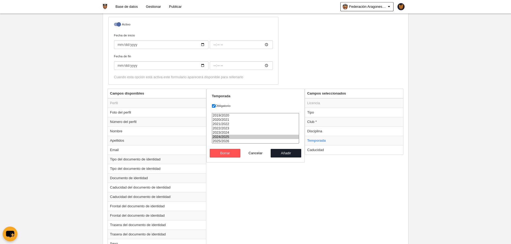
select select "8371"
click at [238, 142] on option "2025/2026" at bounding box center [255, 141] width 87 height 4
click at [287, 152] on button "Añadir" at bounding box center [286, 153] width 31 height 9
radio input "false"
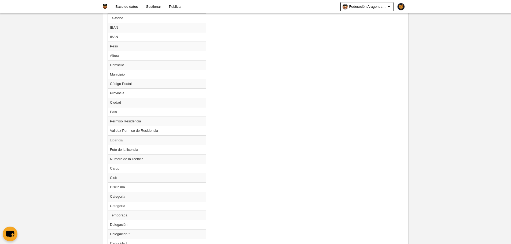
scroll to position [452, 0]
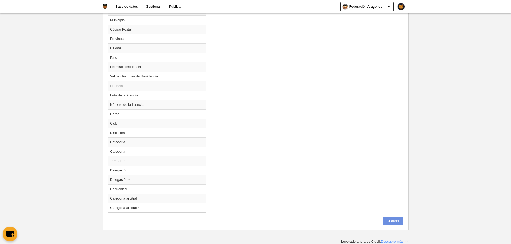
click at [397, 219] on button "Guardar" at bounding box center [393, 221] width 20 height 9
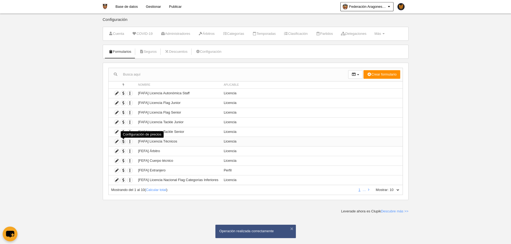
click at [125, 141] on span "button" at bounding box center [123, 141] width 5 height 5
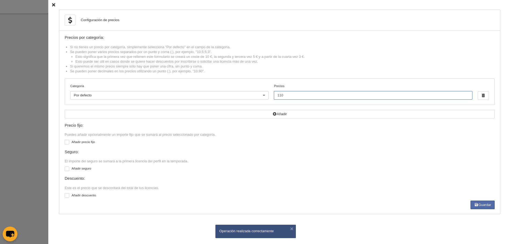
drag, startPoint x: 297, startPoint y: 94, endPoint x: 208, endPoint y: 88, distance: 88.9
click at [208, 88] on div "Categoría Por defecto Por defecto Flag +35 Flag Open Mixta Flag Senior Femenina…" at bounding box center [279, 92] width 429 height 26
drag, startPoint x: 286, startPoint y: 97, endPoint x: 280, endPoint y: 95, distance: 5.6
click at [280, 95] on input "87.89" at bounding box center [373, 95] width 198 height 9
type input "87.98"
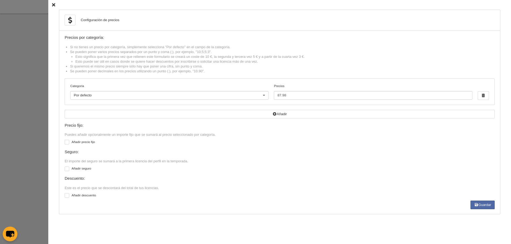
click at [78, 140] on label "Añadir precio fijo" at bounding box center [280, 143] width 430 height 6
click at [68, 141] on input "checkbox" at bounding box center [66, 142] width 3 height 3
checkbox input "true"
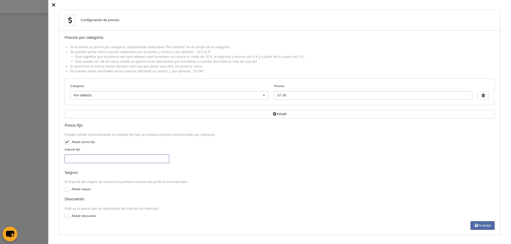
click at [88, 156] on input "Importe fijo" at bounding box center [117, 159] width 105 height 9
type input "32.02"
click at [483, 225] on button "Guardar" at bounding box center [482, 225] width 24 height 9
click at [12, 100] on div at bounding box center [255, 122] width 511 height 244
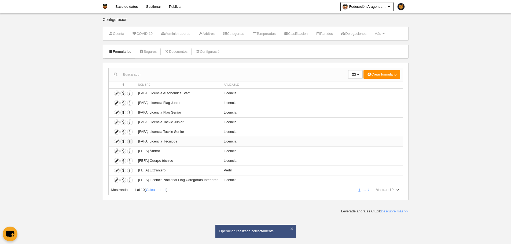
click at [131, 142] on icon "button" at bounding box center [129, 141] width 5 height 5
click at [147, 153] on span "Duplicar formulario" at bounding box center [150, 151] width 34 height 4
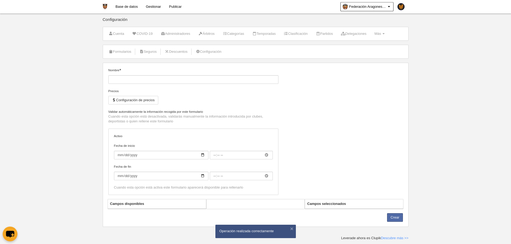
type input "[FAFA] Licencia Técnicos (Copia)"
checkbox input "true"
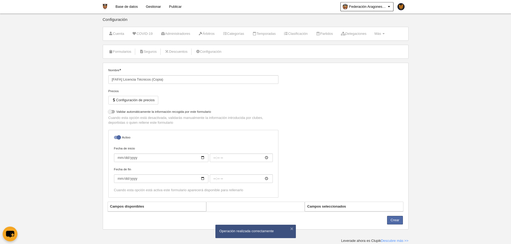
select select "selected"
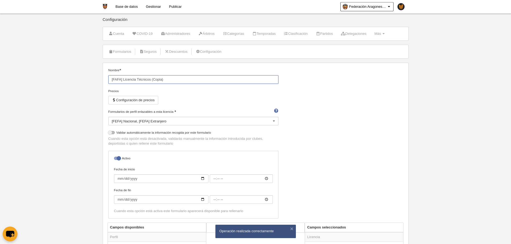
drag, startPoint x: 161, startPoint y: 80, endPoint x: 137, endPoint y: 79, distance: 24.4
click at [137, 79] on input "[FAFA] Licencia Técnicos (Copia)" at bounding box center [193, 79] width 170 height 9
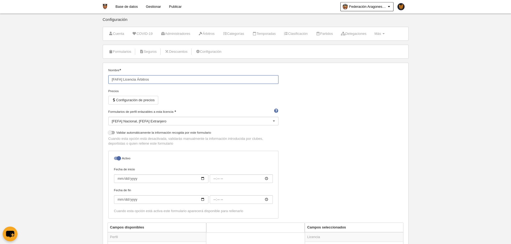
type input "[FAFA] Licencia Árbitros"
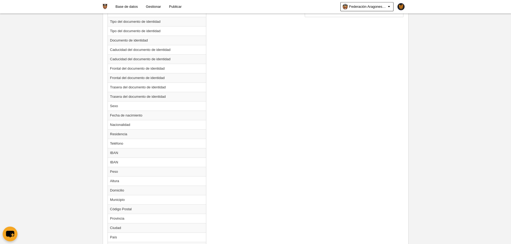
scroll to position [161, 0]
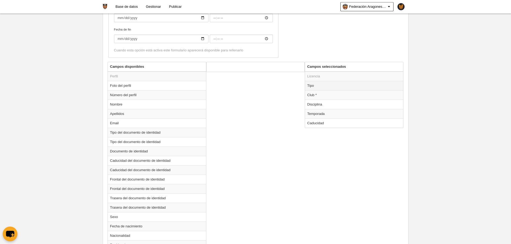
click at [316, 90] on td "Tipo" at bounding box center [354, 85] width 98 height 9
radio input "true"
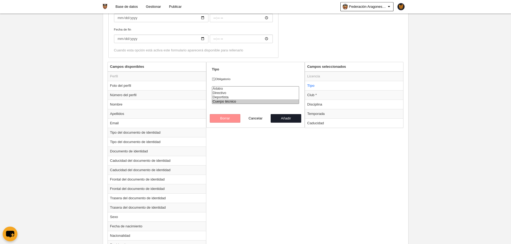
select select "referee"
click at [222, 89] on option "Árbitro" at bounding box center [255, 89] width 87 height 4
click at [288, 119] on button "Añadir" at bounding box center [286, 118] width 31 height 9
radio input "false"
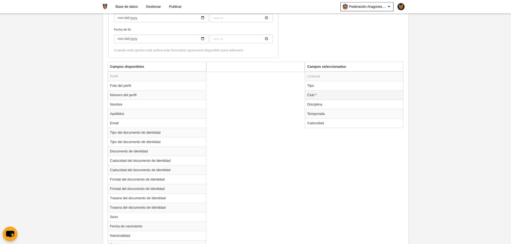
click at [316, 95] on td "Club *" at bounding box center [354, 94] width 98 height 9
radio input "true"
select select
click at [218, 107] on button "Borrar" at bounding box center [225, 109] width 31 height 9
radio input "false"
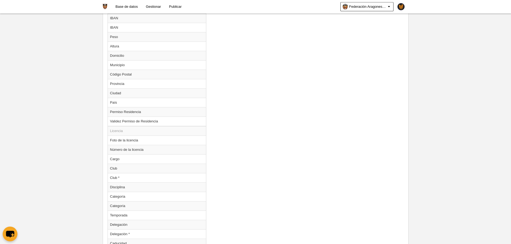
scroll to position [461, 0]
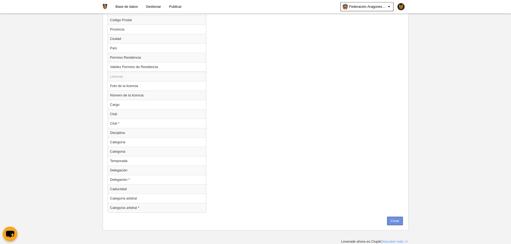
click at [393, 219] on button "Crear" at bounding box center [395, 221] width 16 height 9
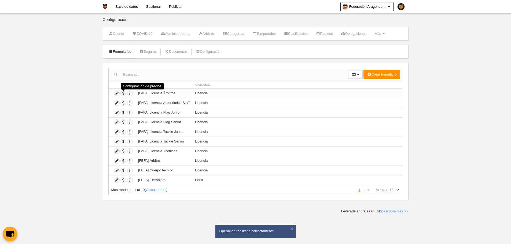
click at [122, 94] on span "button" at bounding box center [123, 93] width 5 height 5
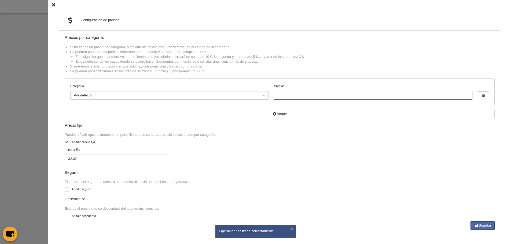
click at [288, 98] on input "Precios" at bounding box center [373, 95] width 198 height 9
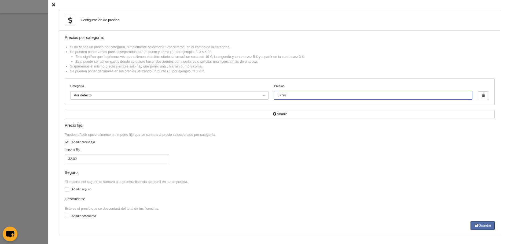
type input "87.98"
drag, startPoint x: 128, startPoint y: 159, endPoint x: 83, endPoint y: 150, distance: 46.5
click at [83, 150] on label "Importe fijo 32.02" at bounding box center [117, 155] width 105 height 16
click at [83, 155] on input "32.02" at bounding box center [117, 159] width 105 height 9
click at [31, 140] on div at bounding box center [255, 122] width 511 height 244
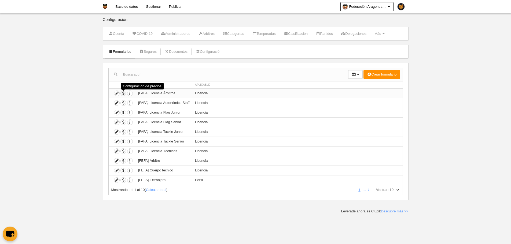
click at [125, 94] on span "button" at bounding box center [123, 93] width 5 height 5
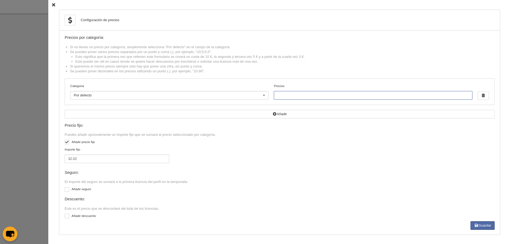
click at [303, 98] on input "Precios" at bounding box center [373, 95] width 198 height 9
type input "87.98"
click at [479, 232] on div "Configuración de precios Precios por categoría: Si no tienes un precio por cate…" at bounding box center [279, 122] width 441 height 225
click at [479, 229] on button "Guardar" at bounding box center [482, 225] width 24 height 9
click at [26, 133] on div at bounding box center [255, 122] width 511 height 244
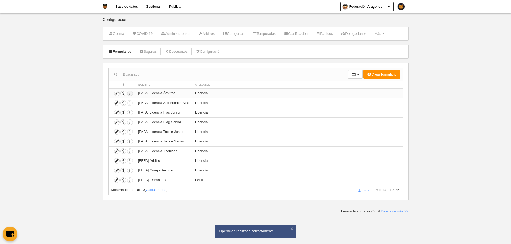
click at [132, 95] on icon "button" at bounding box center [129, 93] width 5 height 5
click at [137, 102] on icon at bounding box center [135, 102] width 4 height 3
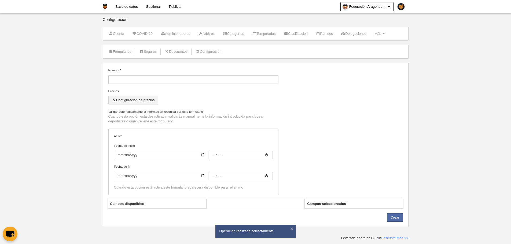
type input "[FAFA] Licencia Árbitros (Copia)"
checkbox input "true"
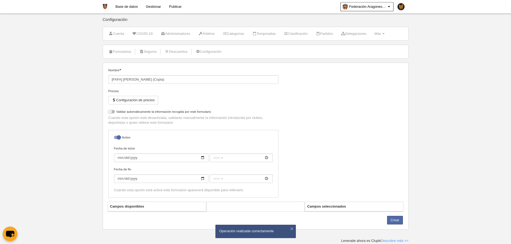
select select "selected"
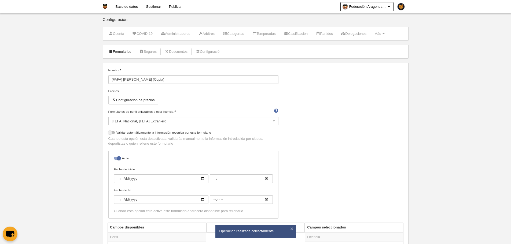
click at [127, 52] on link "Formularios" at bounding box center [120, 52] width 29 height 8
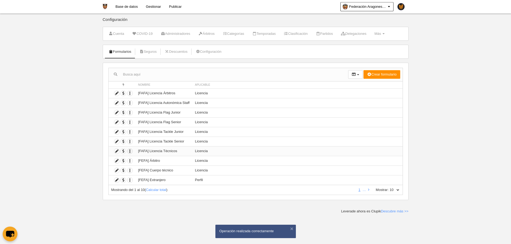
click at [129, 152] on icon "button" at bounding box center [129, 151] width 5 height 5
click at [142, 159] on span "Duplicar formulario" at bounding box center [150, 160] width 34 height 4
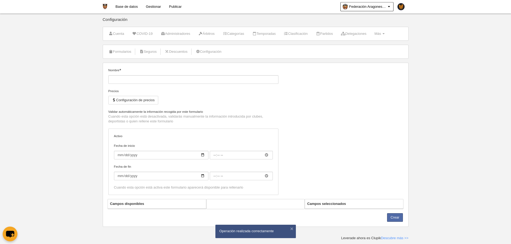
type input "[FAFA] Licencia Técnicos (Copia)"
checkbox input "true"
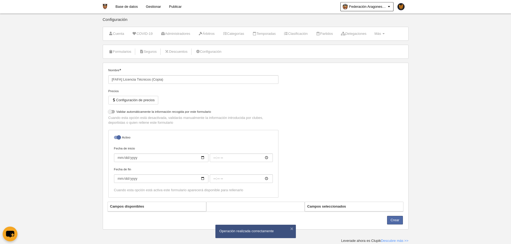
select select "selected"
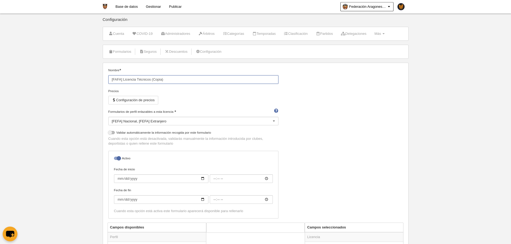
drag, startPoint x: 168, startPoint y: 81, endPoint x: 136, endPoint y: 79, distance: 32.2
click at [136, 79] on input "[FAFA] Licencia Técnicos (Copia)" at bounding box center [193, 79] width 170 height 9
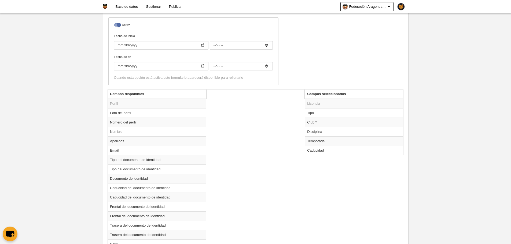
scroll to position [134, 0]
type input "[FAFA] Licencia Staff"
click at [318, 113] on td "Tipo" at bounding box center [354, 112] width 98 height 9
radio input "true"
select select "staff"
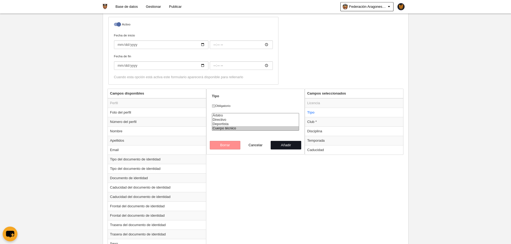
click at [291, 141] on button "Añadir" at bounding box center [286, 145] width 31 height 9
radio input "false"
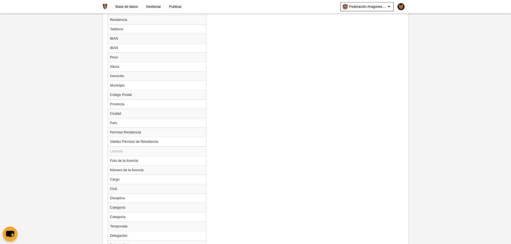
scroll to position [452, 0]
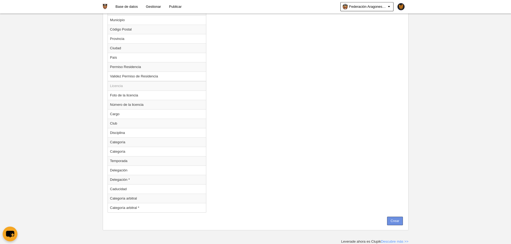
click at [395, 222] on button "Crear" at bounding box center [395, 221] width 16 height 9
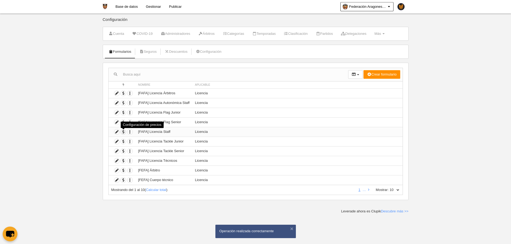
click at [121, 131] on span "button" at bounding box center [123, 131] width 5 height 5
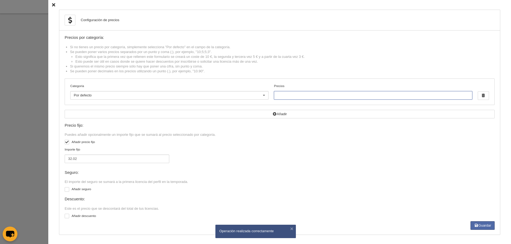
drag, startPoint x: 294, startPoint y: 95, endPoint x: 290, endPoint y: 100, distance: 6.2
click at [294, 96] on input "Precios" at bounding box center [373, 95] width 198 height 9
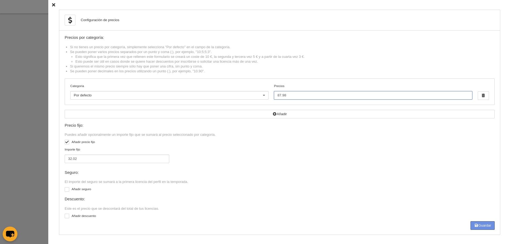
type input "87.98"
click at [479, 224] on button "Guardar" at bounding box center [482, 225] width 24 height 9
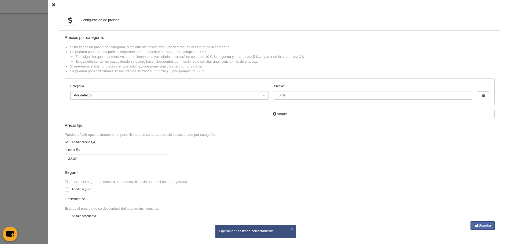
click at [35, 75] on div at bounding box center [255, 122] width 511 height 244
